Goal: Information Seeking & Learning: Learn about a topic

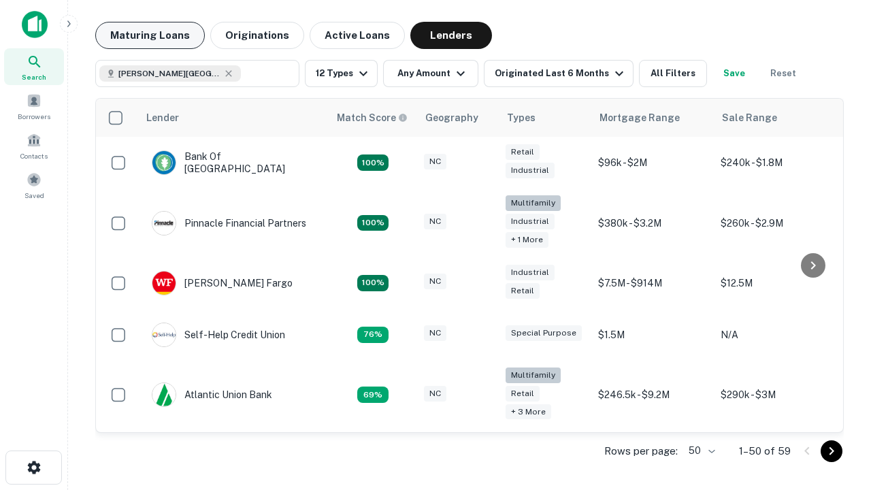
click at [150, 35] on button "Maturing Loans" at bounding box center [150, 35] width 110 height 27
